Goal: Task Accomplishment & Management: Manage account settings

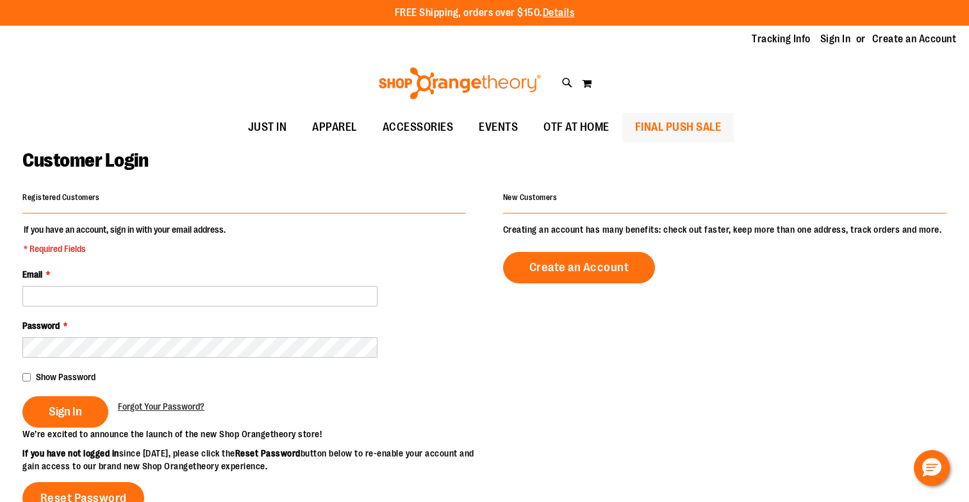
drag, startPoint x: 867, startPoint y: 57, endPoint x: 665, endPoint y: 113, distance: 209.7
click at [668, 110] on div "Toggle Nav Search Popular Suggestions Advanced Search" at bounding box center [484, 83] width 969 height 59
drag, startPoint x: 669, startPoint y: 113, endPoint x: 705, endPoint y: 100, distance: 37.7
click at [705, 100] on div "FREE Shipping, orders over $150. Details To order the Spring Dri Tri event bund…" at bounding box center [484, 71] width 969 height 142
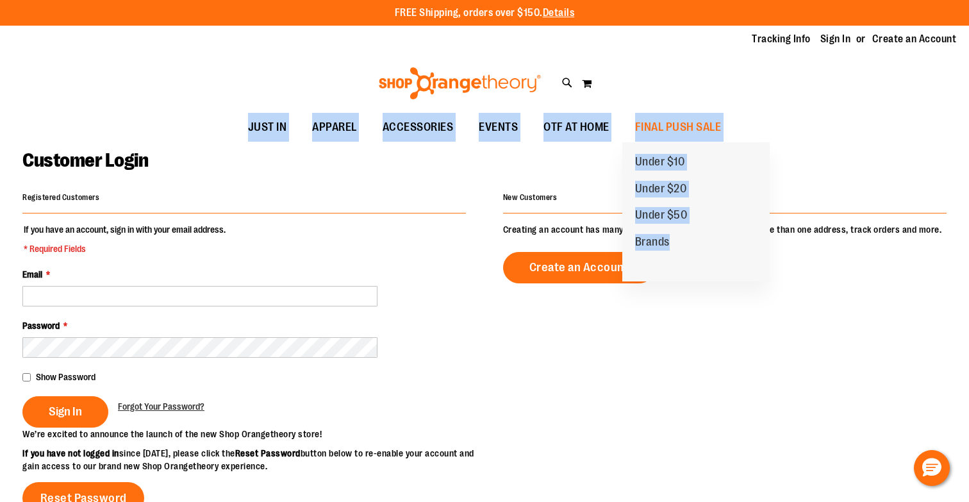
drag, startPoint x: 705, startPoint y: 100, endPoint x: 787, endPoint y: 267, distance: 186.1
click at [779, 266] on div "FREE Shipping, orders over $150. Details To order the Spring Dri Tri event bund…" at bounding box center [484, 470] width 969 height 941
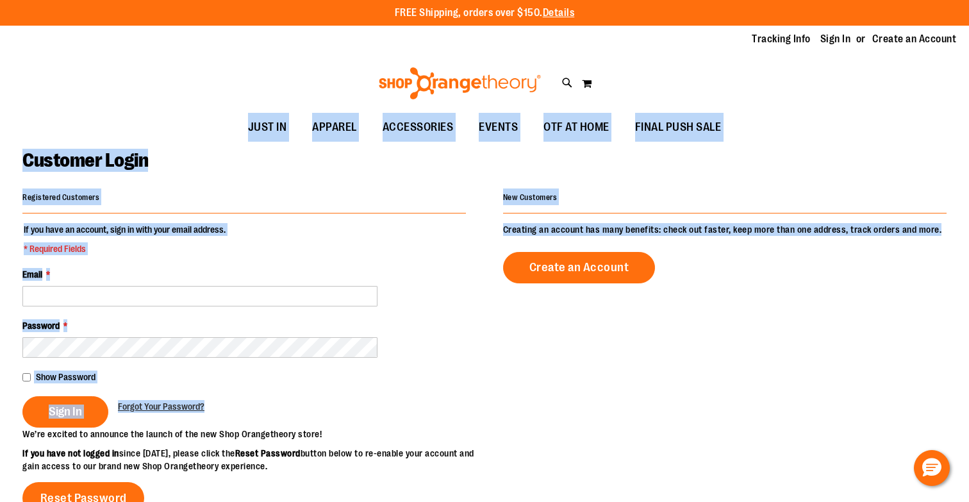
click at [787, 267] on div "Create an Account" at bounding box center [725, 267] width 444 height 31
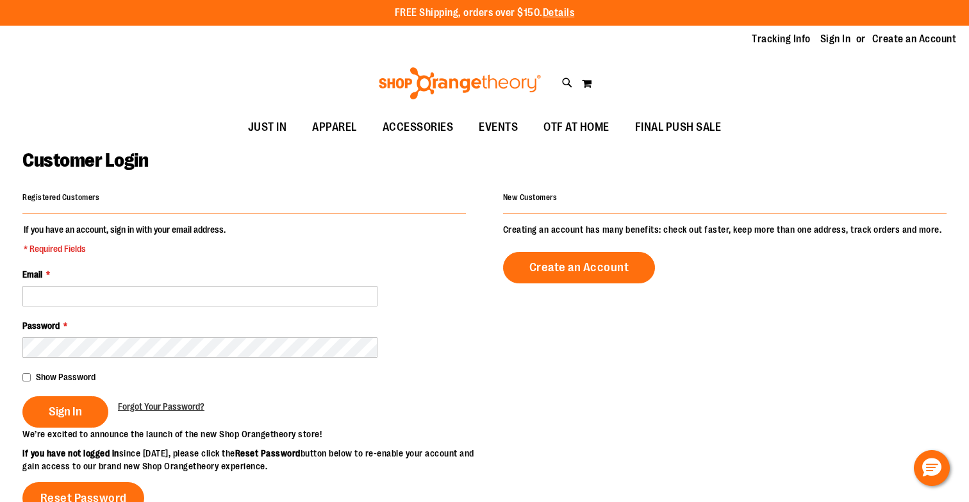
click at [790, 217] on div "New Customers Creating an account has many benefits: check out faster, keep mor…" at bounding box center [725, 235] width 444 height 95
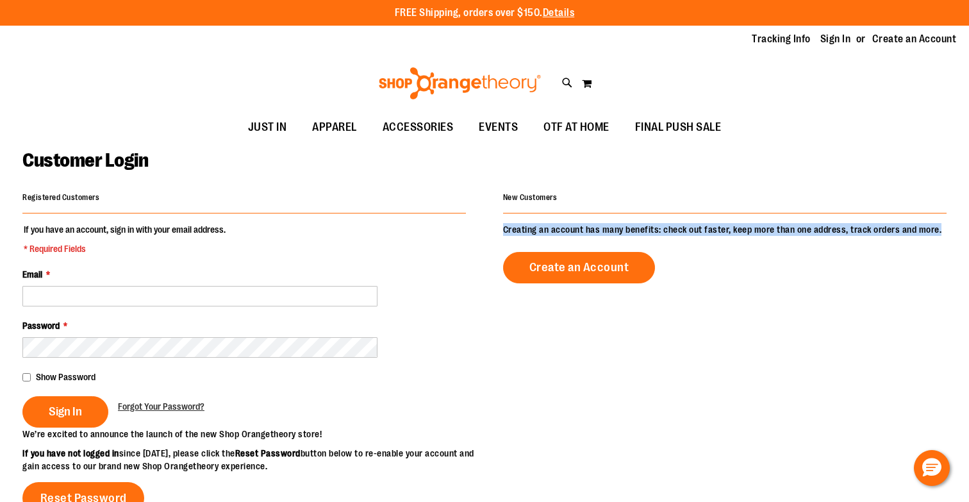
click at [790, 217] on div "New Customers Creating an account has many benefits: check out faster, keep mor…" at bounding box center [725, 235] width 444 height 95
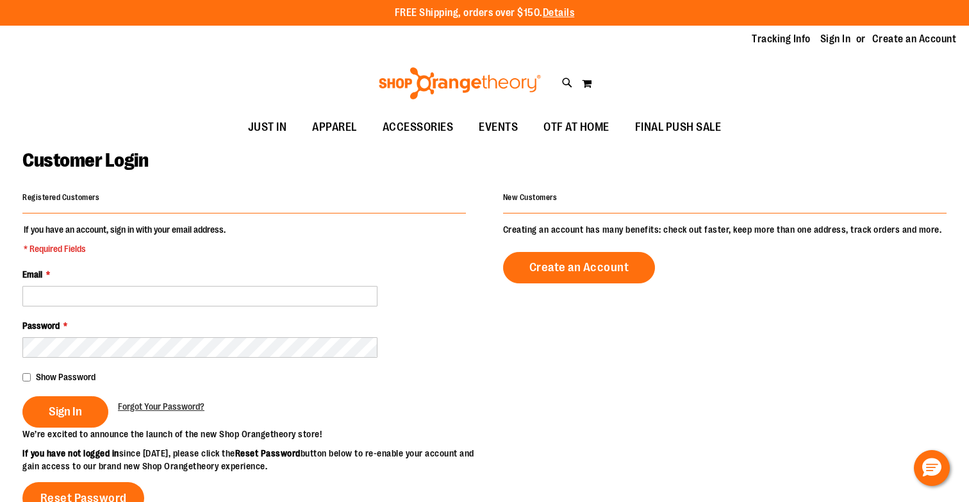
click at [786, 226] on p "Creating an account has many benefits: check out faster, keep more than one add…" at bounding box center [725, 229] width 444 height 13
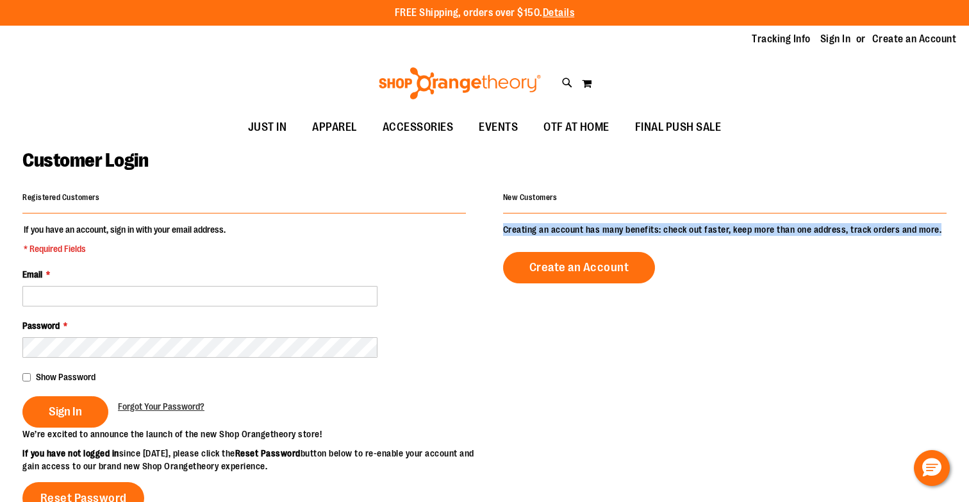
click at [786, 226] on p "Creating an account has many benefits: check out faster, keep more than one add…" at bounding box center [725, 229] width 444 height 13
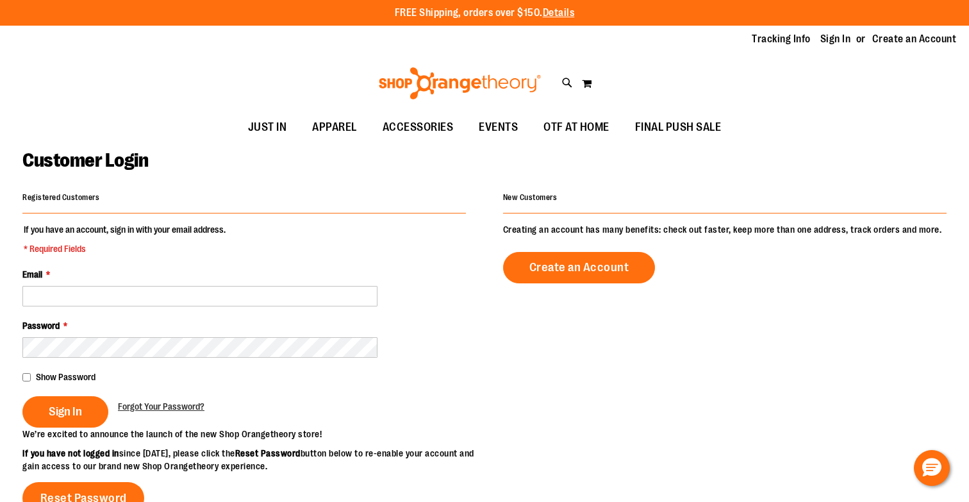
click at [784, 226] on p "Creating an account has many benefits: check out faster, keep more than one add…" at bounding box center [725, 229] width 444 height 13
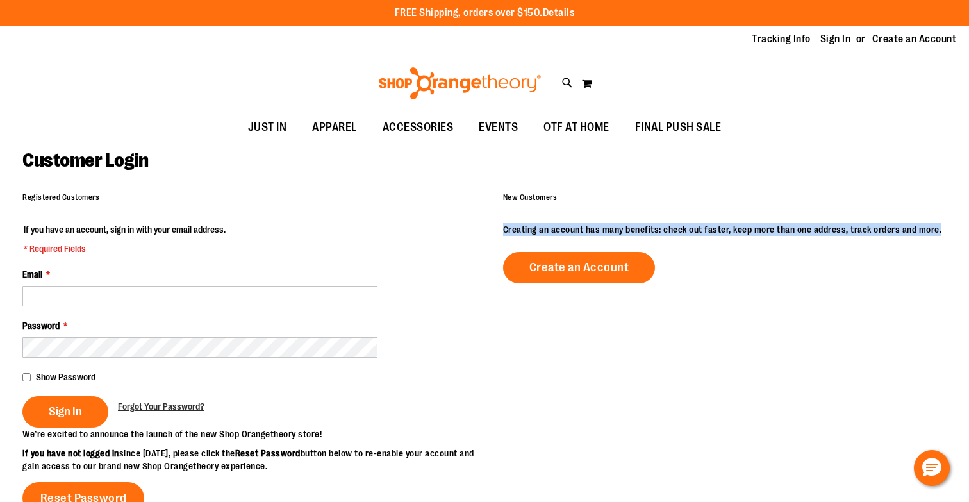
click at [783, 226] on p "Creating an account has many benefits: check out faster, keep more than one add…" at bounding box center [725, 229] width 444 height 13
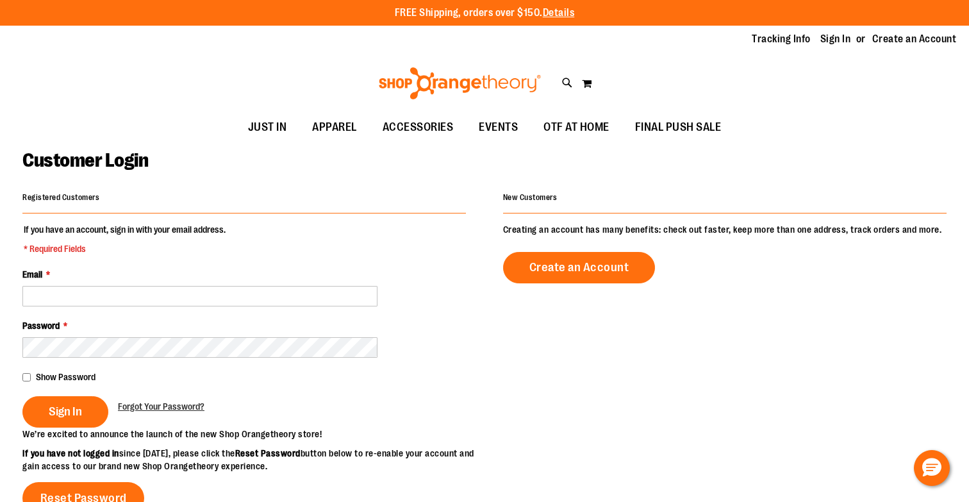
click at [787, 230] on p "Creating an account has many benefits: check out faster, keep more than one add…" at bounding box center [725, 229] width 444 height 13
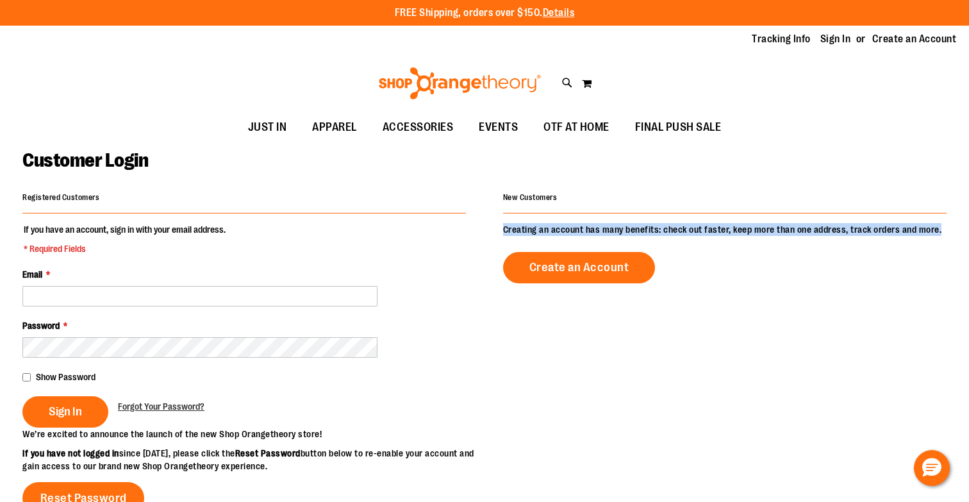
click at [787, 230] on p "Creating an account has many benefits: check out faster, keep more than one add…" at bounding box center [725, 229] width 444 height 13
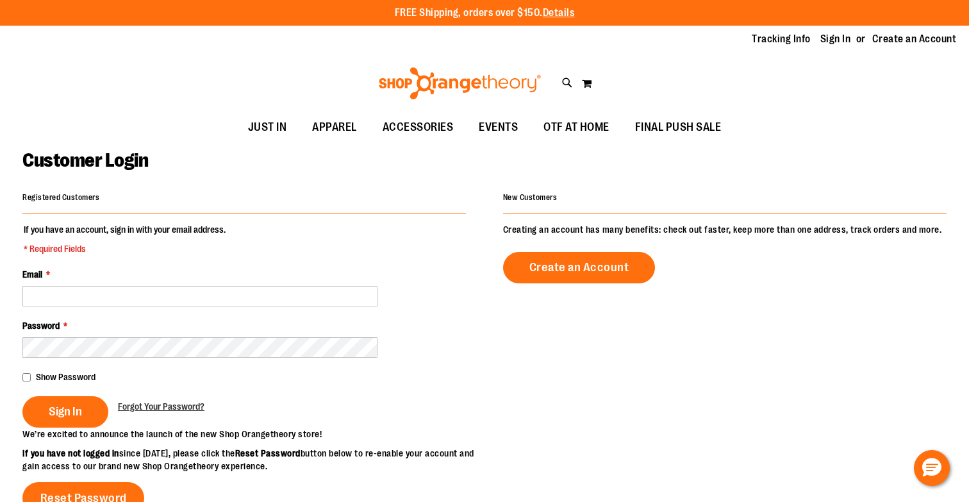
click at [540, 205] on div "New Customers" at bounding box center [725, 200] width 444 height 25
click at [536, 205] on div "New Customers" at bounding box center [725, 200] width 444 height 25
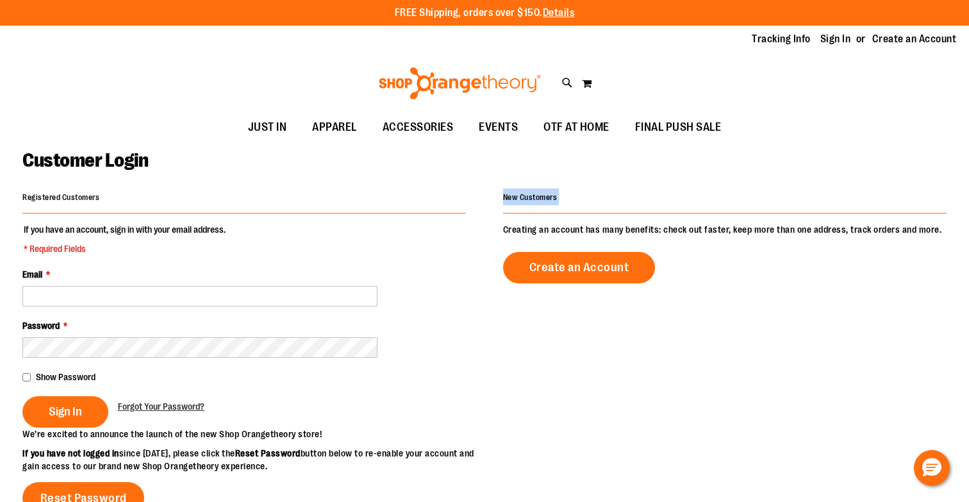
click at [536, 205] on div "New Customers" at bounding box center [725, 200] width 444 height 25
click at [535, 204] on div "New Customers" at bounding box center [725, 200] width 444 height 25
click at [71, 209] on div "Registered Customers" at bounding box center [244, 200] width 444 height 25
click at [72, 209] on div "Registered Customers" at bounding box center [244, 200] width 444 height 25
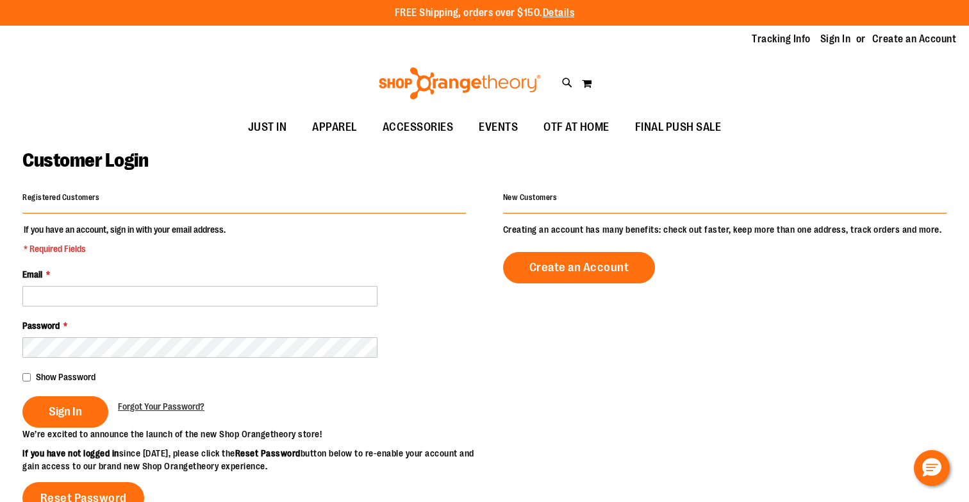
click at [82, 208] on div "Registered Customers" at bounding box center [244, 200] width 444 height 25
click at [101, 234] on legend "If you have an account, sign in with your email address. * Required Fields" at bounding box center [124, 239] width 205 height 32
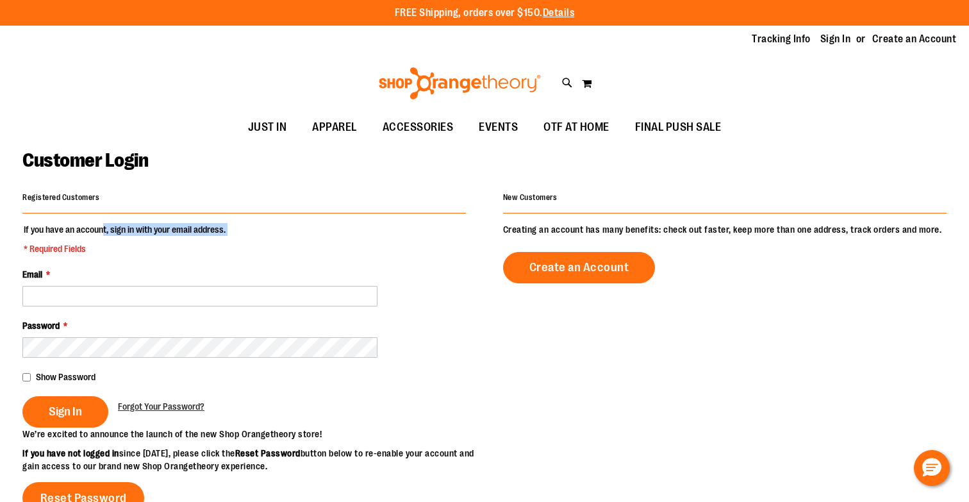
click at [101, 234] on legend "If you have an account, sign in with your email address. * Required Fields" at bounding box center [124, 239] width 205 height 32
click at [105, 231] on legend "If you have an account, sign in with your email address. * Required Fields" at bounding box center [124, 239] width 205 height 32
click at [108, 231] on legend "If you have an account, sign in with your email address. * Required Fields" at bounding box center [124, 239] width 205 height 32
